Goal: Transaction & Acquisition: Purchase product/service

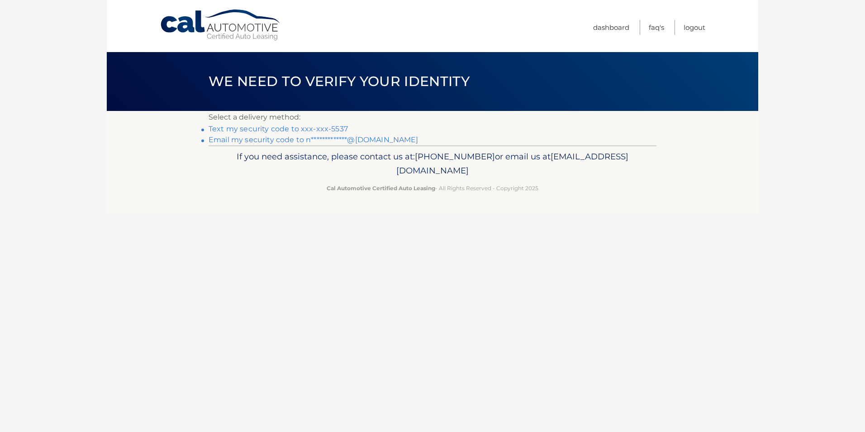
click at [302, 127] on link "Text my security code to xxx-xxx-5537" at bounding box center [278, 128] width 139 height 9
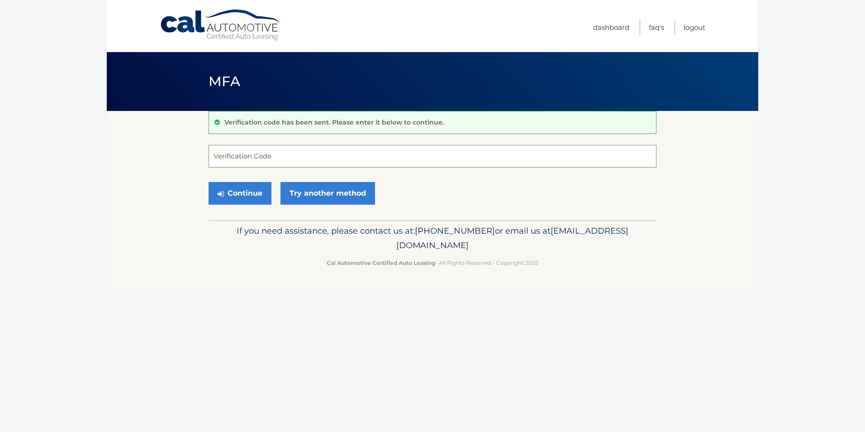
click at [281, 162] on input "Verification Code" at bounding box center [433, 156] width 448 height 23
type input "689580"
click at [209, 182] on button "Continue" at bounding box center [240, 193] width 63 height 23
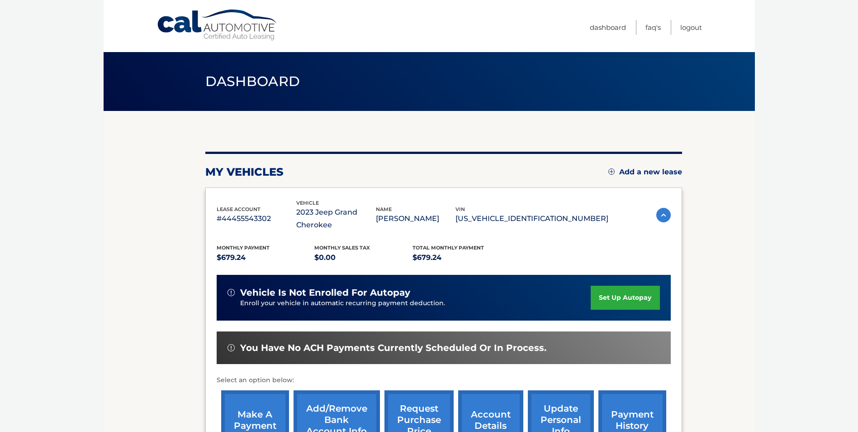
click at [252, 414] on link "make a payment" at bounding box center [255, 419] width 68 height 59
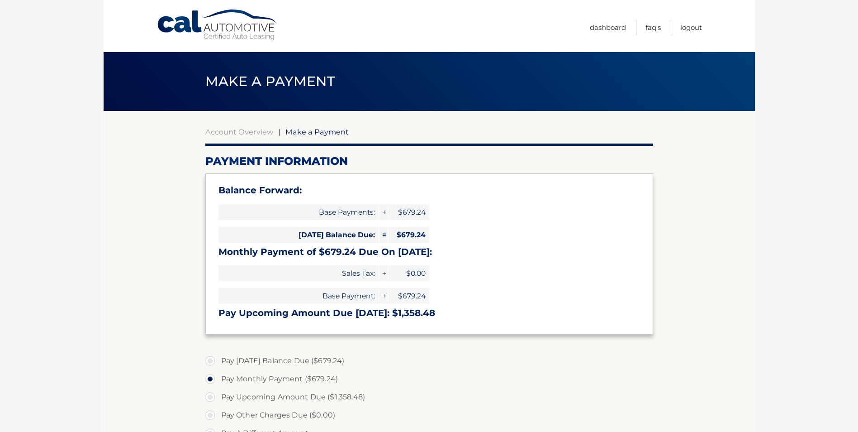
select select "NTNhZDY2MWUtMTc2Yi00Yjk3LWIwYzItNGY4YTIwZTEyZmIz"
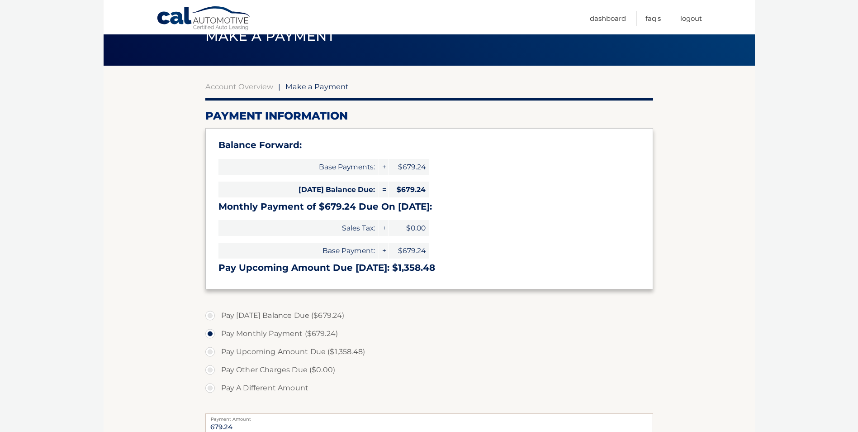
click at [211, 315] on label "Pay Today's Balance Due ($679.24)" at bounding box center [429, 315] width 448 height 18
click at [211, 315] on input "Pay Today's Balance Due ($679.24)" at bounding box center [213, 313] width 9 height 14
radio input "true"
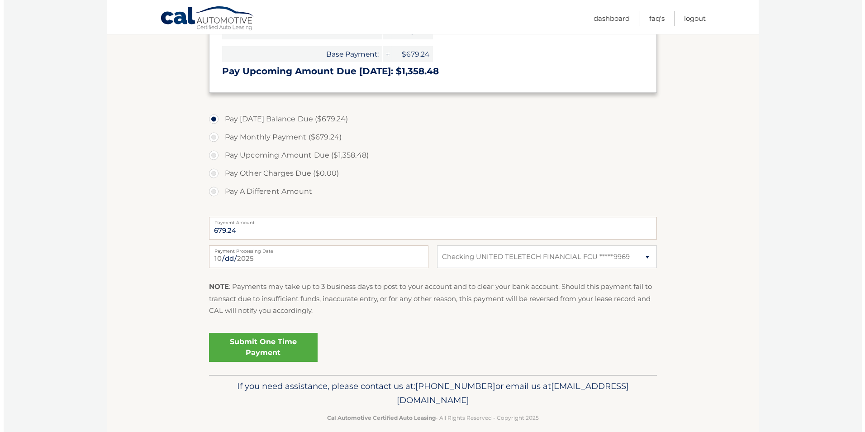
scroll to position [253, 0]
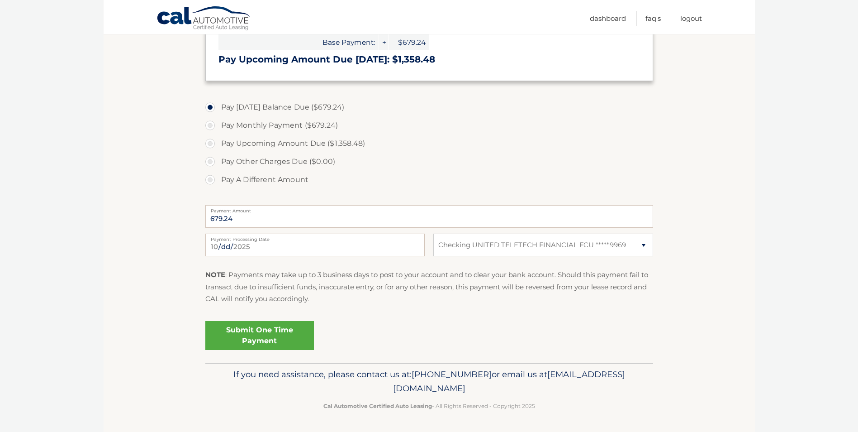
click at [270, 335] on link "Submit One Time Payment" at bounding box center [259, 335] width 109 height 29
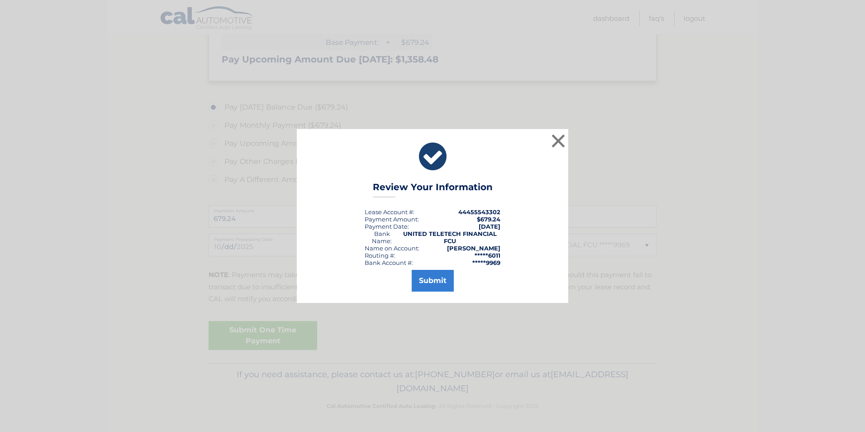
click at [456, 267] on div "Submit" at bounding box center [432, 278] width 249 height 25
click at [436, 284] on button "Submit" at bounding box center [433, 281] width 42 height 22
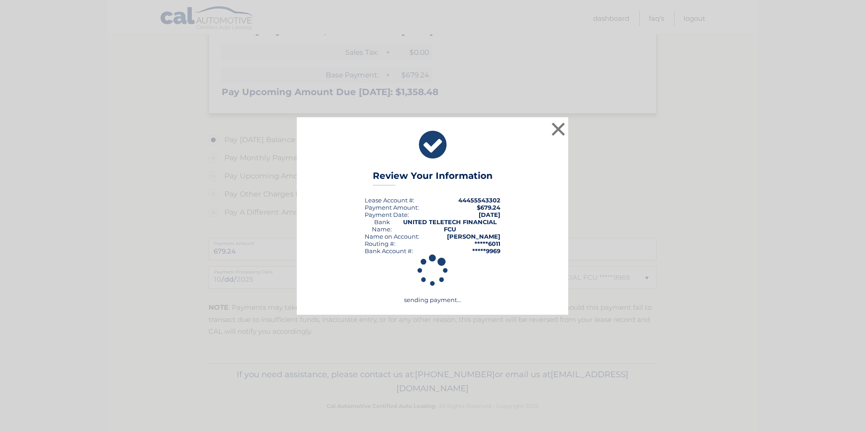
scroll to position [221, 0]
